Goal: Communication & Community: Answer question/provide support

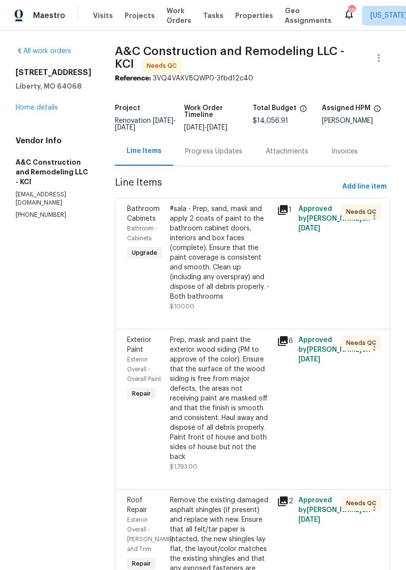
click at [238, 156] on div "Progress Updates" at bounding box center [213, 152] width 57 height 10
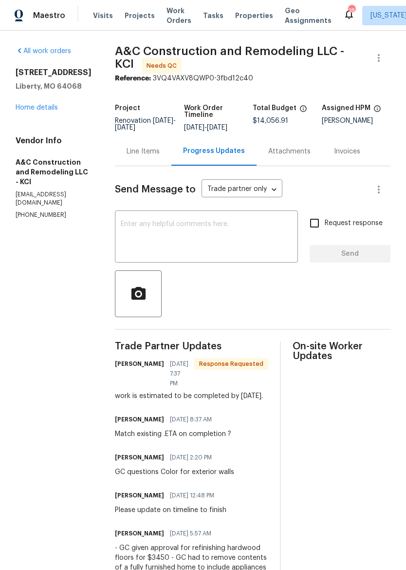
click at [281, 193] on body "Maestro Visits Projects Work Orders Tasks Properties Geo Assignments 18 [US_STA…" at bounding box center [203, 285] width 406 height 570
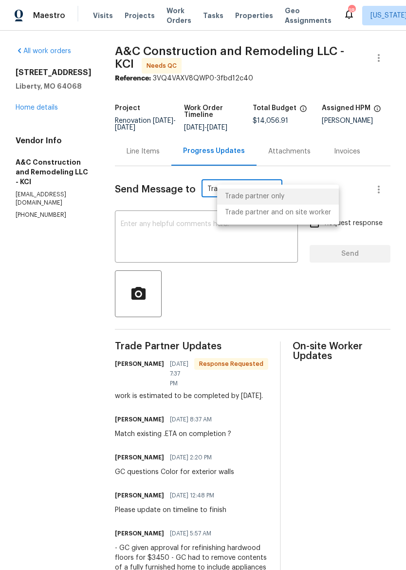
click at [328, 295] on div at bounding box center [203, 285] width 406 height 570
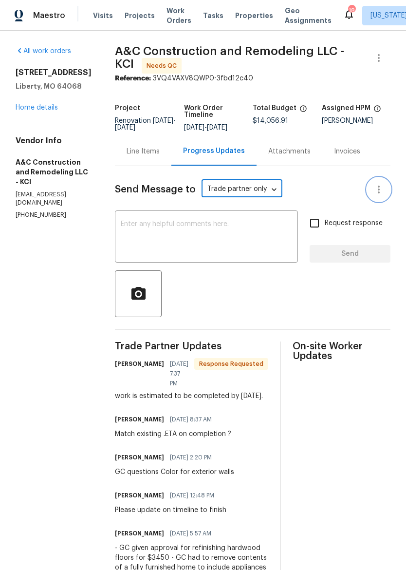
click at [375, 195] on icon "button" at bounding box center [379, 190] width 12 height 12
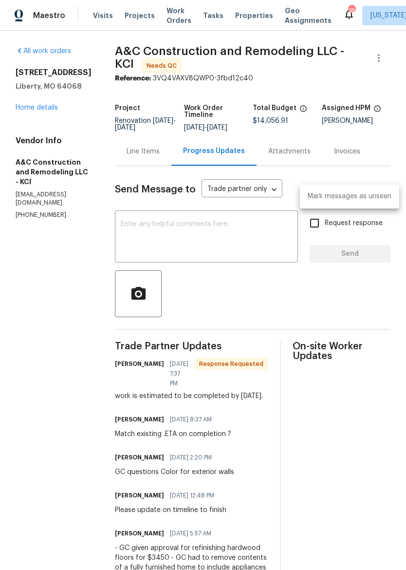
click at [336, 302] on div at bounding box center [203, 285] width 406 height 570
click at [265, 230] on textarea at bounding box center [206, 238] width 171 height 34
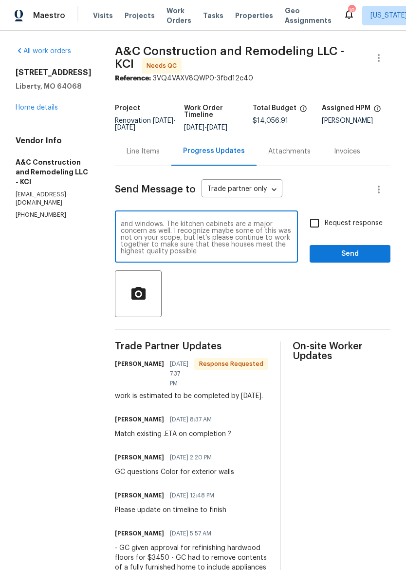
scroll to position [55, 0]
type textarea "[PERSON_NAME], after walking my house there is much that is stealing complete. …"
click at [145, 299] on icon "button" at bounding box center [138, 292] width 14 height 13
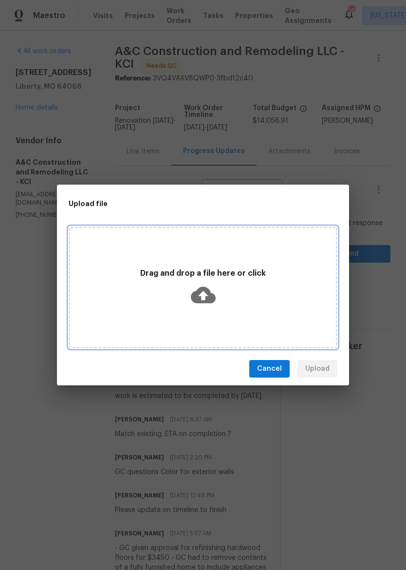
click at [208, 303] on icon at bounding box center [203, 295] width 25 height 17
